Goal: Task Accomplishment & Management: Manage account settings

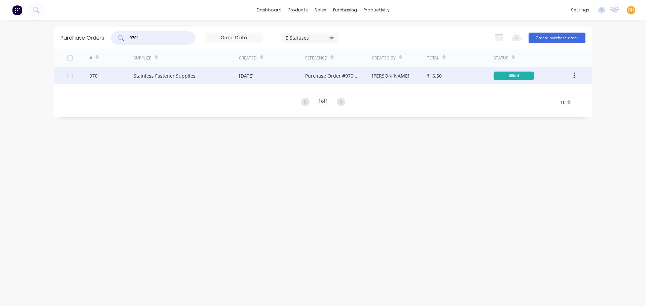
type input "9701"
click at [482, 71] on div "$16.50" at bounding box center [460, 75] width 66 height 17
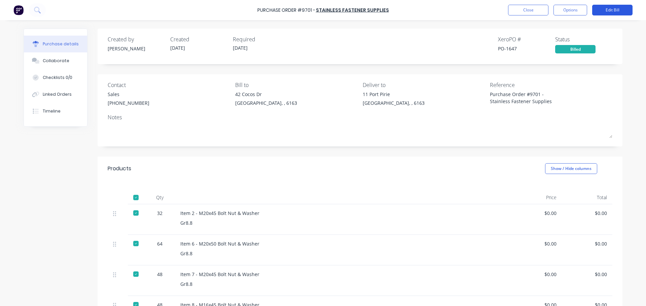
click at [608, 8] on button "Edit Bill" at bounding box center [612, 10] width 40 height 11
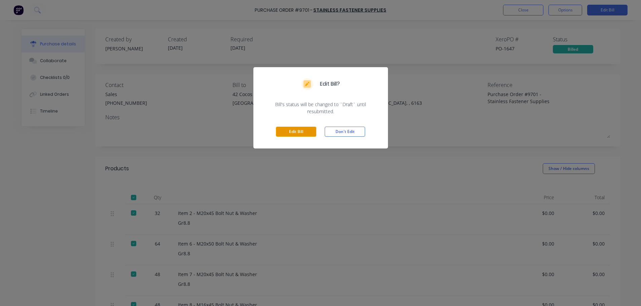
click at [305, 130] on button "Edit Bill" at bounding box center [296, 132] width 40 height 10
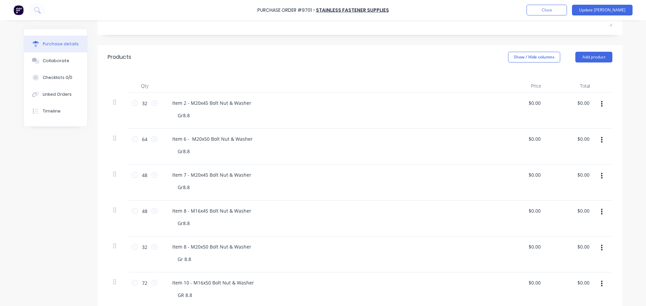
scroll to position [101, 0]
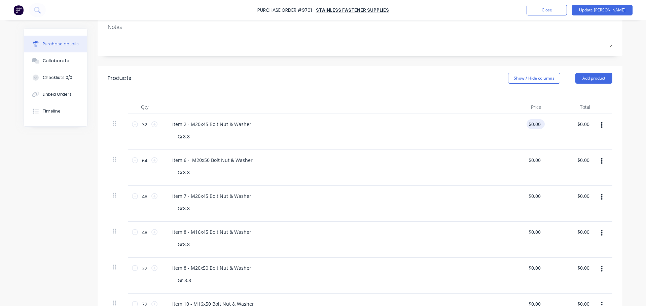
type textarea "x"
click at [538, 128] on input "0.00" at bounding box center [535, 124] width 13 height 10
type input "0"
type input "1.12"
type textarea "x"
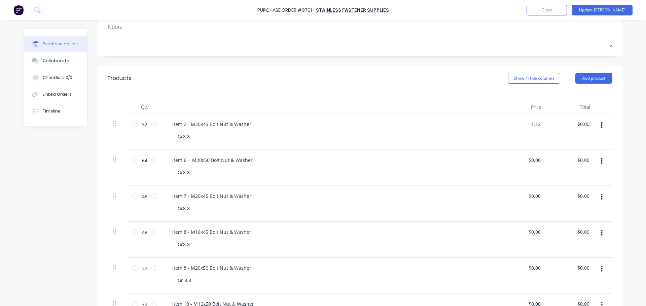
type input "$1.12"
type input "35.84"
type textarea "x"
type input "$35.84"
click at [538, 162] on input "0.00" at bounding box center [535, 160] width 13 height 10
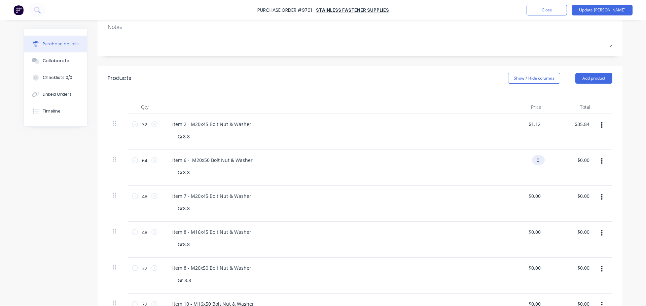
type input "0"
type input "1.22"
type textarea "x"
type input "$1.22"
type input "78.08"
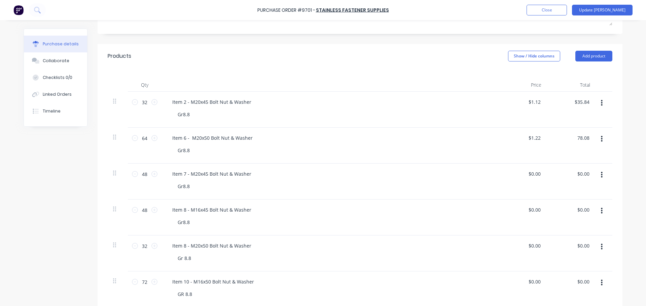
scroll to position [135, 0]
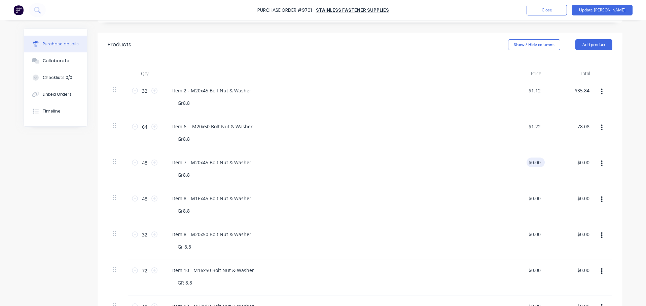
type textarea "x"
type input "$78.08"
click at [538, 164] on input "0.00" at bounding box center [535, 163] width 13 height 10
type input "0"
type input "1.12"
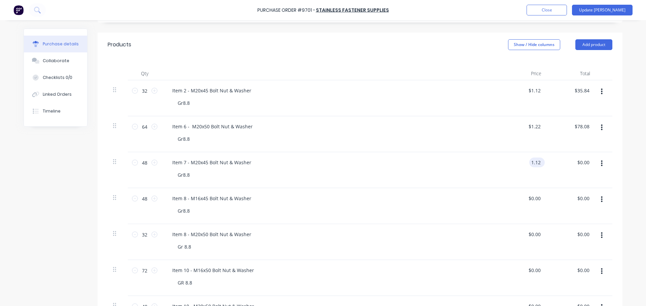
type textarea "x"
type input "$1.12"
type input "53.76"
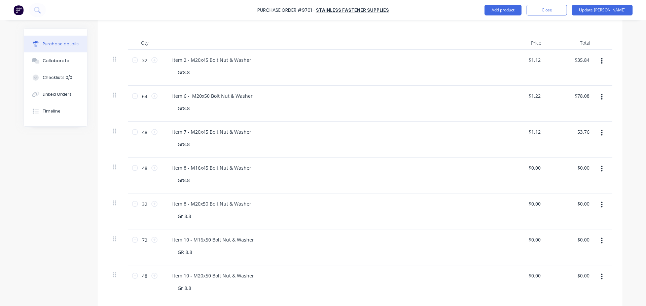
scroll to position [202, 0]
type textarea "x"
type input "$53.76"
click at [538, 133] on input "0.00" at bounding box center [533, 131] width 15 height 10
type input "$0.00"
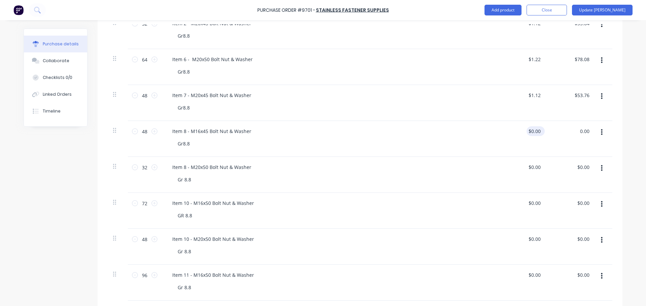
type input "$0.00"
click at [539, 133] on div "$0.00 $0.00" at bounding box center [533, 131] width 15 height 10
click at [539, 130] on input "0.00" at bounding box center [533, 131] width 15 height 10
type input "0"
type input "$0.70"
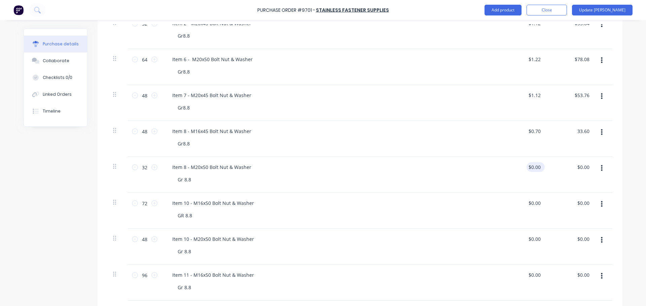
type input "$33.60"
click at [537, 167] on input "0.00" at bounding box center [535, 167] width 13 height 10
type input "0"
type input "$1.22"
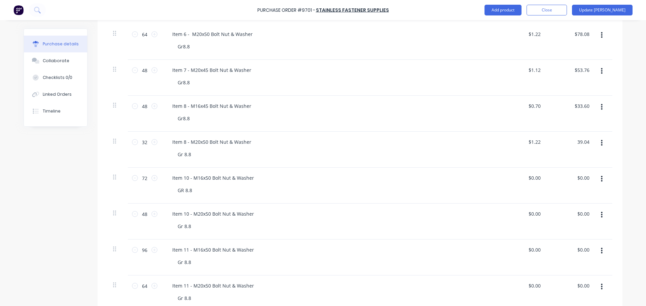
scroll to position [235, 0]
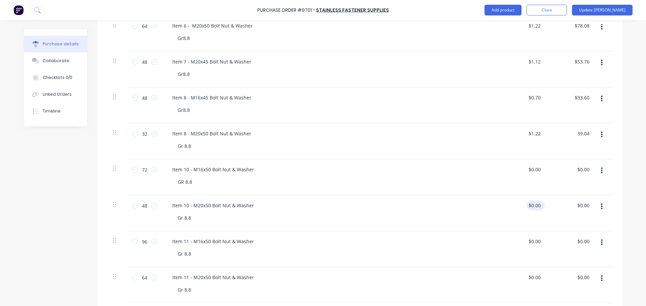
type input "$39.04"
click at [537, 206] on input "0.00" at bounding box center [535, 206] width 13 height 10
type input "0"
type input "$1.22"
type input "58.56"
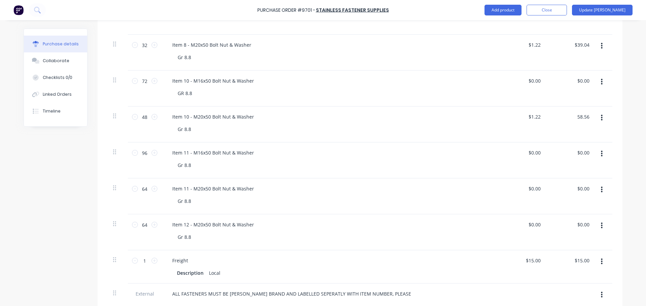
scroll to position [303, 0]
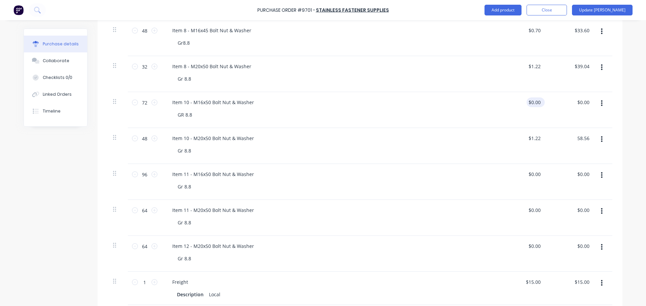
type input "0.00"
type input "$58.56"
click at [536, 102] on input "0.00" at bounding box center [535, 103] width 13 height 10
click at [538, 104] on input "0.00" at bounding box center [535, 103] width 13 height 10
type input "0"
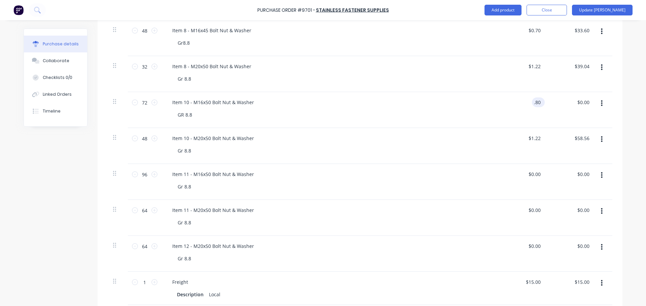
type input "$0.80"
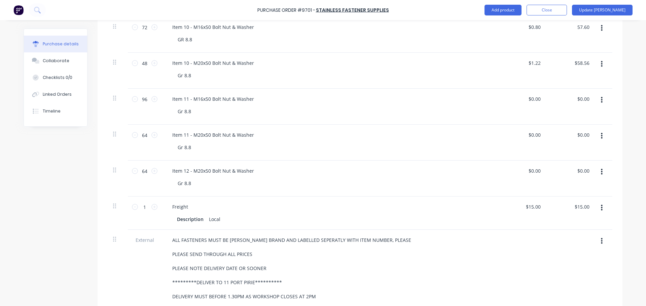
scroll to position [370, 0]
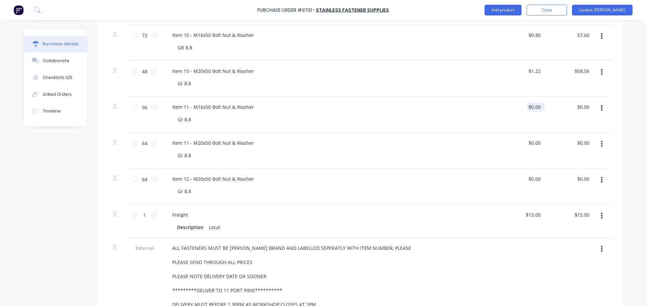
type input "$57.60"
click at [537, 108] on input "0.00" at bounding box center [535, 107] width 13 height 10
type input "0"
type input "$0.80"
type input "$76.80"
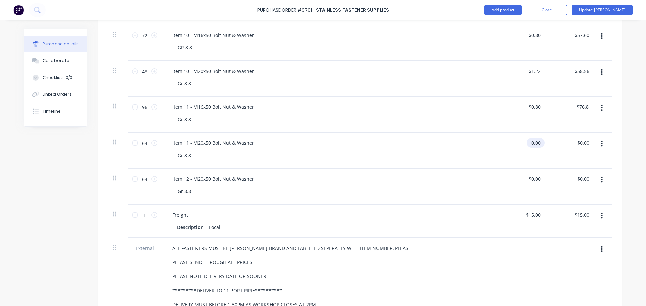
click at [536, 143] on input "0.00" at bounding box center [533, 143] width 15 height 10
type input "0"
type input "$1.22"
type input "$78.08"
click at [536, 183] on input "0.00" at bounding box center [535, 179] width 13 height 10
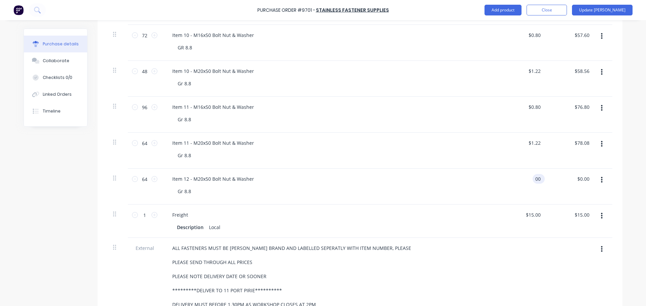
type input "0"
type input "$1.22"
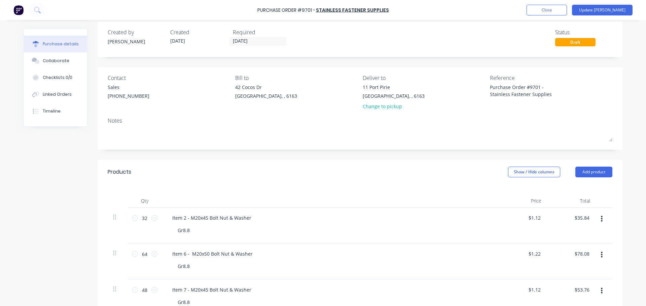
scroll to position [0, 0]
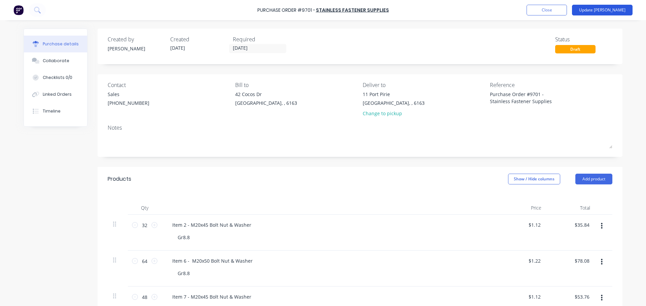
type input "$78.08"
click at [618, 11] on button "Update [PERSON_NAME]" at bounding box center [602, 10] width 61 height 11
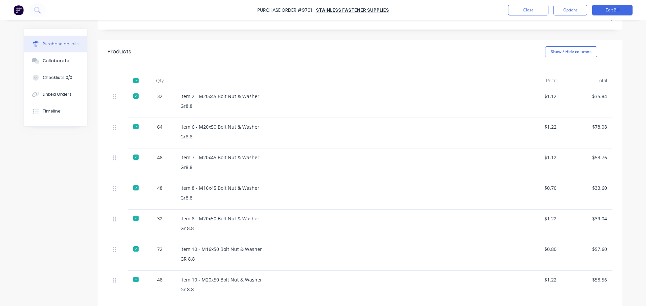
scroll to position [101, 0]
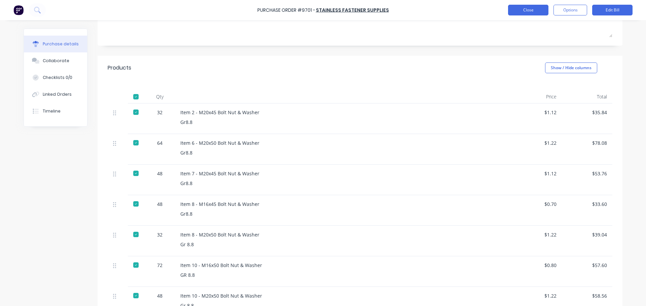
click at [532, 11] on button "Close" at bounding box center [528, 10] width 40 height 11
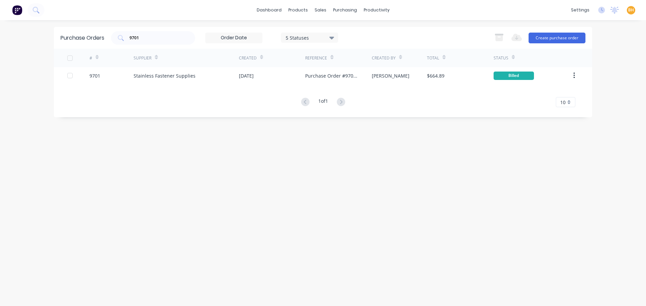
click at [166, 28] on div "Purchase Orders 9701 5 Statuses 5 Statuses Export to Excel (XLSX) Create purcha…" at bounding box center [323, 38] width 538 height 22
click at [158, 36] on input "9701" at bounding box center [157, 38] width 56 height 7
click at [139, 160] on div "Purchase Orders 9701 5 Statuses 5 Statuses Export to Excel (XLSX) Create purcha…" at bounding box center [323, 163] width 538 height 273
